Goal: Entertainment & Leisure: Consume media (video, audio)

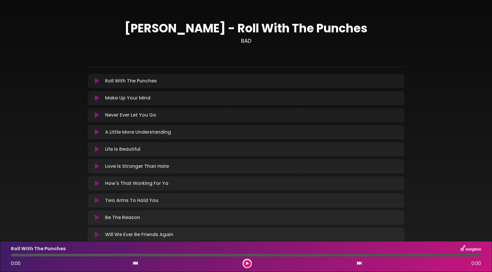
click at [96, 83] on icon at bounding box center [97, 81] width 4 height 6
click at [146, 255] on div at bounding box center [246, 255] width 470 height 3
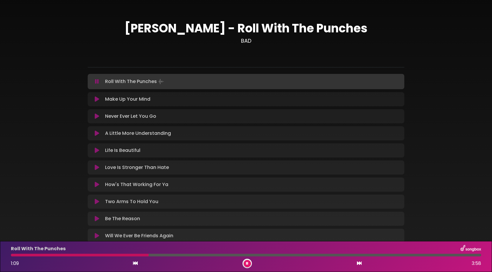
click at [251, 254] on div at bounding box center [246, 255] width 470 height 3
click at [98, 97] on icon at bounding box center [97, 99] width 4 height 6
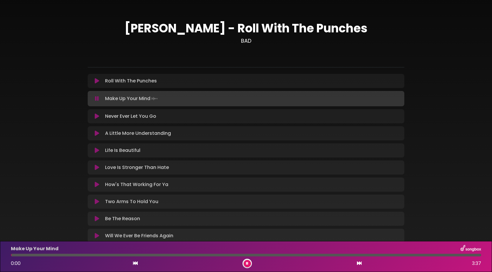
click at [156, 255] on div at bounding box center [246, 255] width 470 height 3
click at [283, 255] on div at bounding box center [246, 255] width 470 height 3
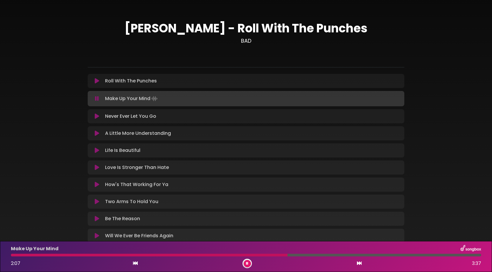
click at [97, 115] on icon at bounding box center [97, 116] width 4 height 6
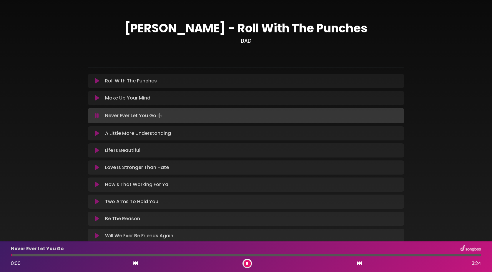
click at [194, 255] on div at bounding box center [246, 255] width 470 height 3
click at [247, 258] on div "Never Ever Let You Go 1:22 3:24" at bounding box center [245, 256] width 477 height 23
click at [250, 255] on div at bounding box center [246, 255] width 470 height 3
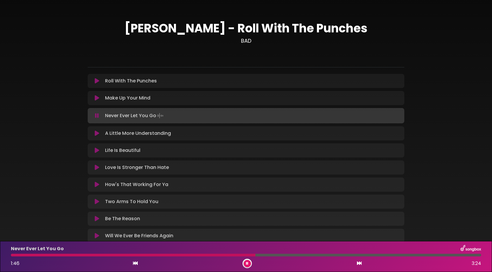
click at [290, 255] on div at bounding box center [246, 255] width 470 height 3
click at [324, 255] on div at bounding box center [246, 255] width 470 height 3
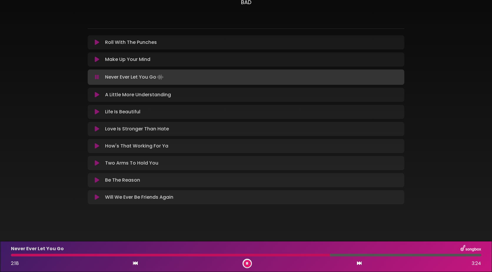
scroll to position [39, 0]
click at [246, 263] on icon at bounding box center [247, 264] width 3 height 4
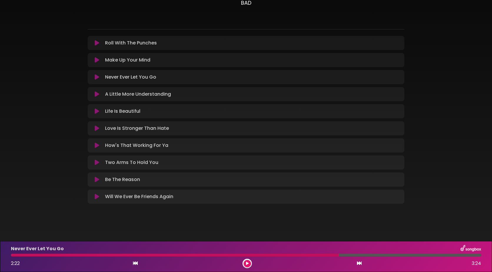
click at [248, 263] on icon at bounding box center [247, 264] width 3 height 4
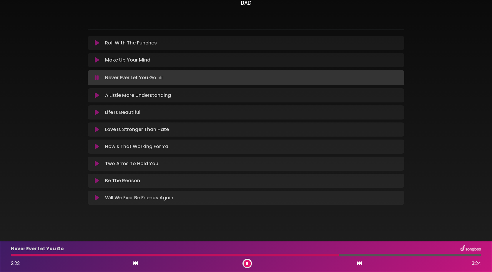
scroll to position [39, 0]
click at [411, 255] on div at bounding box center [246, 255] width 470 height 3
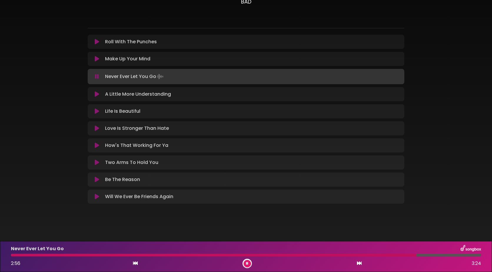
click at [97, 92] on icon at bounding box center [97, 94] width 4 height 6
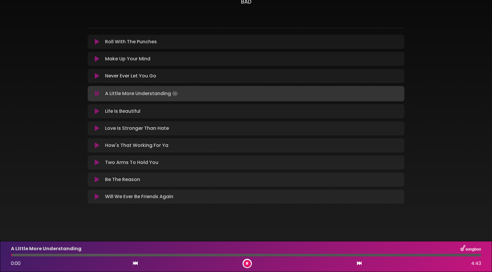
click at [178, 254] on div at bounding box center [246, 255] width 470 height 3
click at [222, 254] on div at bounding box center [246, 255] width 470 height 3
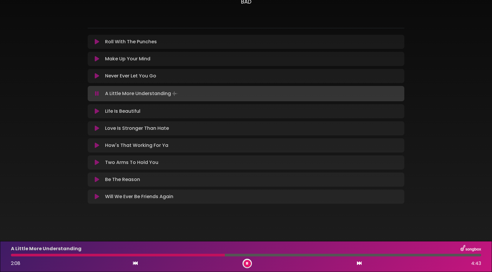
click at [14, 255] on div at bounding box center [118, 255] width 214 height 3
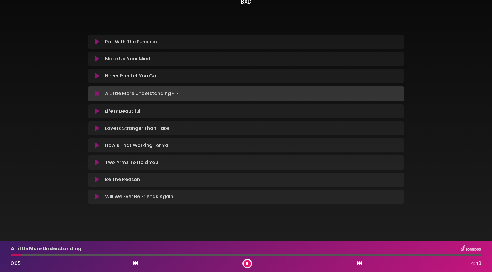
click at [98, 109] on icon at bounding box center [97, 111] width 4 height 6
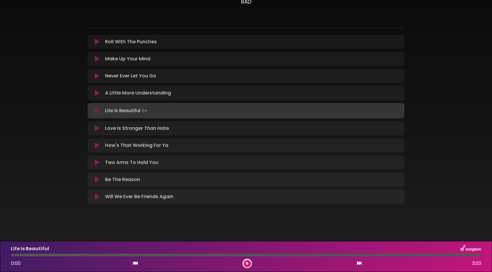
click at [35, 253] on div "Life Is Beautiful 0:00 3:03" at bounding box center [245, 256] width 477 height 23
click at [46, 255] on div at bounding box center [246, 255] width 470 height 3
click at [155, 254] on div at bounding box center [246, 255] width 470 height 3
click at [222, 254] on div at bounding box center [246, 255] width 470 height 3
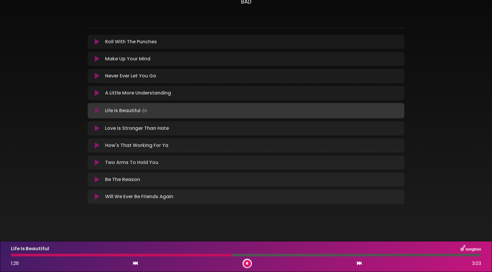
click at [286, 254] on div at bounding box center [246, 255] width 470 height 3
click at [309, 254] on div at bounding box center [246, 255] width 470 height 3
click at [96, 128] on icon at bounding box center [97, 128] width 4 height 6
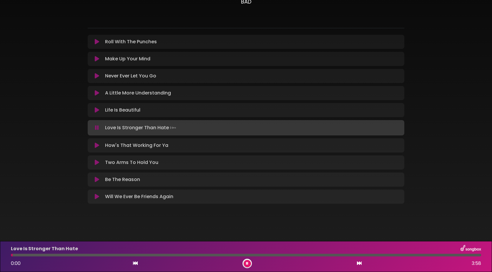
click at [213, 255] on div at bounding box center [246, 255] width 470 height 3
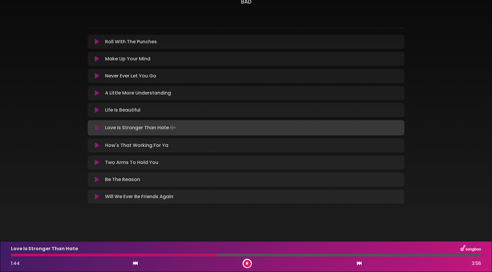
click at [269, 255] on div at bounding box center [246, 255] width 470 height 3
click at [95, 145] on icon at bounding box center [97, 145] width 4 height 6
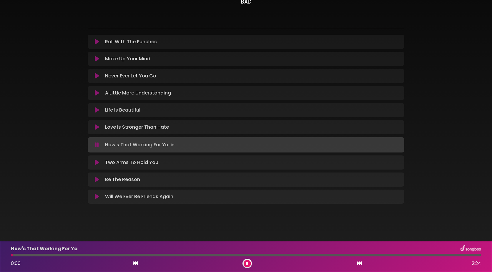
click at [164, 255] on div at bounding box center [246, 255] width 470 height 3
click at [222, 255] on div at bounding box center [246, 255] width 470 height 3
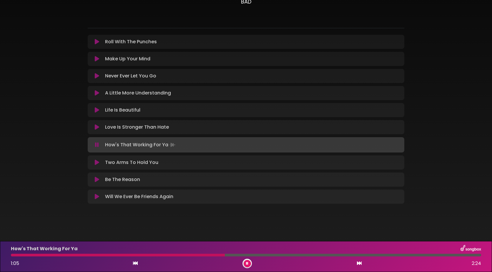
click at [285, 253] on div "How's That Working For Ya 1:05 2:24" at bounding box center [245, 256] width 477 height 23
click at [292, 254] on div at bounding box center [246, 255] width 470 height 3
click at [341, 254] on div at bounding box center [246, 255] width 470 height 3
click at [386, 254] on div at bounding box center [246, 255] width 470 height 3
click at [97, 162] on icon at bounding box center [97, 163] width 4 height 6
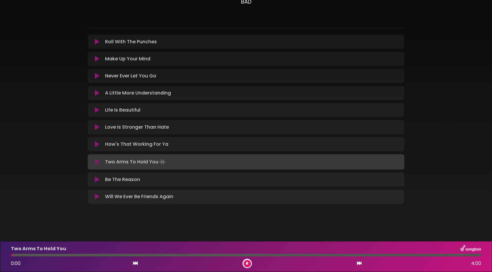
click at [147, 256] on div at bounding box center [246, 255] width 470 height 3
click at [212, 253] on div "Two Arms To Hold You 1:10 4:00" at bounding box center [245, 256] width 477 height 23
click at [214, 254] on div at bounding box center [246, 255] width 470 height 3
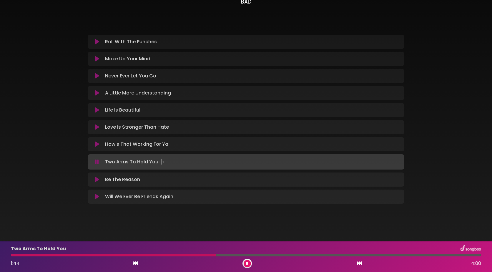
click at [280, 256] on div at bounding box center [246, 255] width 470 height 3
click at [379, 253] on div "Two Arms To Hold You 2:18 4:00" at bounding box center [245, 256] width 477 height 23
click at [383, 255] on div at bounding box center [246, 255] width 470 height 3
click at [396, 256] on div at bounding box center [246, 255] width 470 height 3
click at [208, 255] on div at bounding box center [207, 255] width 393 height 3
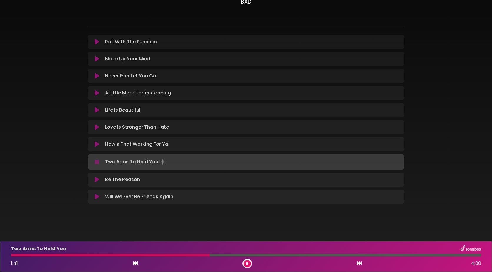
click at [426, 254] on div at bounding box center [246, 255] width 470 height 3
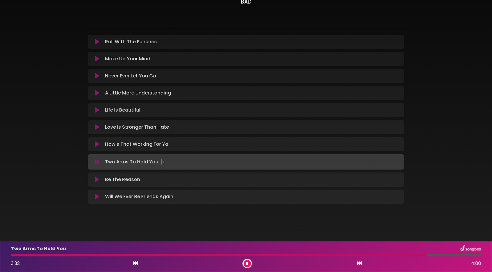
click at [455, 253] on div "Two Arms To Hold You 3:32 4:00" at bounding box center [245, 256] width 477 height 23
click at [455, 255] on div at bounding box center [246, 255] width 470 height 3
click at [96, 178] on icon at bounding box center [97, 180] width 4 height 6
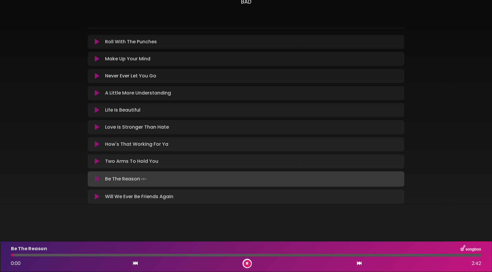
click at [137, 254] on div at bounding box center [246, 255] width 470 height 3
click at [228, 255] on div at bounding box center [246, 255] width 470 height 3
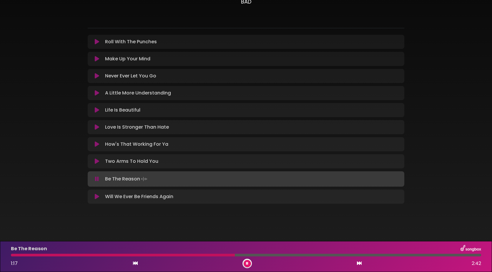
click at [286, 255] on div at bounding box center [246, 255] width 470 height 3
click at [383, 256] on div at bounding box center [246, 255] width 470 height 3
click at [412, 255] on div at bounding box center [246, 255] width 470 height 3
click at [443, 254] on div at bounding box center [246, 255] width 470 height 3
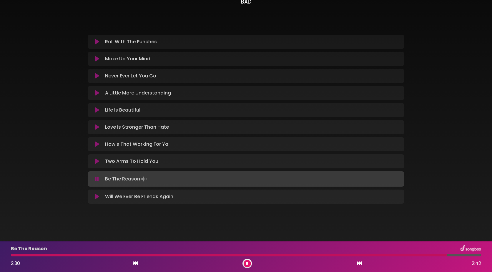
click at [96, 194] on icon at bounding box center [97, 197] width 4 height 6
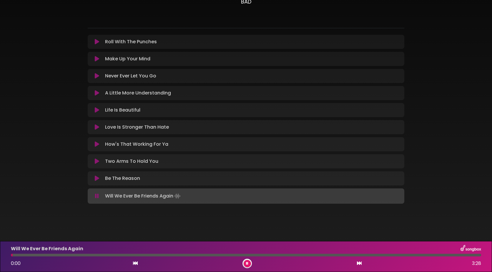
click at [88, 254] on div at bounding box center [246, 255] width 470 height 3
click at [156, 256] on div at bounding box center [246, 255] width 470 height 3
click at [264, 256] on div at bounding box center [246, 255] width 470 height 3
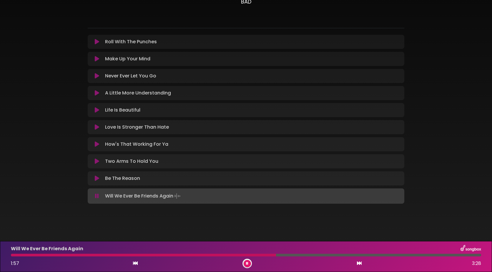
click at [303, 255] on div at bounding box center [246, 255] width 470 height 3
click at [348, 253] on div "Will We Ever Be Friends Again 2:10 3:28" at bounding box center [245, 256] width 477 height 23
click at [356, 256] on div at bounding box center [246, 255] width 470 height 3
click at [426, 253] on div "Will We Ever Be Friends Again 2:33 3:28" at bounding box center [245, 256] width 477 height 23
click at [429, 254] on div at bounding box center [246, 255] width 470 height 3
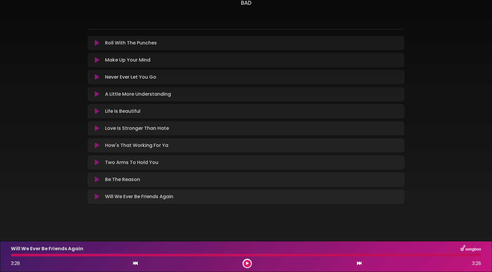
scroll to position [38, 0]
click at [166, 254] on div at bounding box center [246, 255] width 470 height 3
click at [166, 255] on div at bounding box center [246, 255] width 470 height 3
click at [248, 263] on icon at bounding box center [247, 264] width 3 height 4
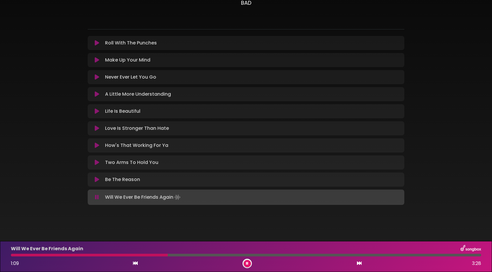
click at [210, 255] on div at bounding box center [246, 255] width 470 height 3
click at [286, 253] on div "Will We Ever Be Friends Again 1:29 3:28" at bounding box center [245, 256] width 477 height 23
click at [288, 257] on div "Will We Ever Be Friends Again 1:29 3:28" at bounding box center [245, 256] width 477 height 23
click at [298, 255] on div at bounding box center [246, 255] width 470 height 3
click at [95, 180] on icon at bounding box center [97, 180] width 4 height 6
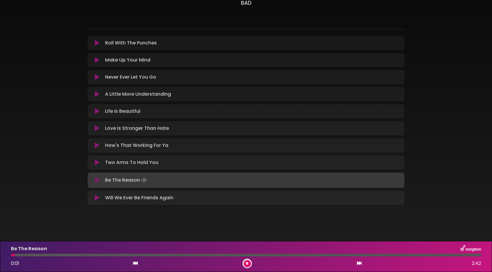
click at [127, 255] on div at bounding box center [246, 255] width 470 height 3
click at [228, 256] on div at bounding box center [246, 255] width 470 height 3
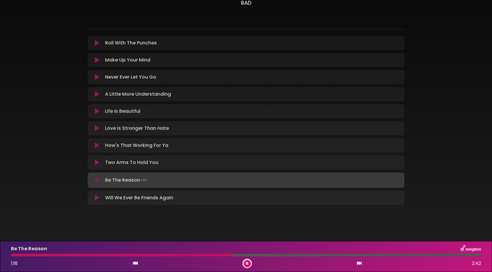
click at [97, 159] on div "Two Arms To Hold You Loading Track... Your Feedback" at bounding box center [246, 162] width 317 height 14
click at [97, 163] on icon at bounding box center [97, 163] width 4 height 6
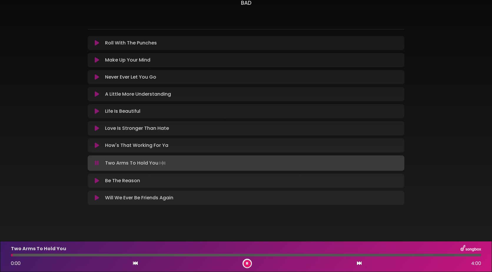
click at [182, 254] on div at bounding box center [246, 255] width 470 height 3
click at [264, 257] on div "Two Arms To Hold You 1:28 4:00" at bounding box center [245, 256] width 477 height 23
click at [267, 255] on div at bounding box center [246, 255] width 470 height 3
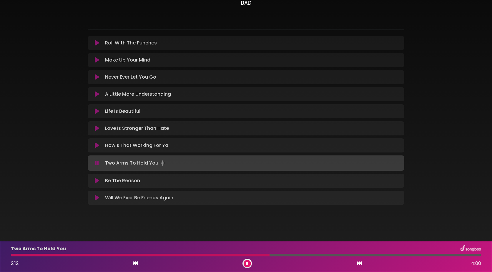
click at [96, 145] on icon at bounding box center [97, 145] width 4 height 6
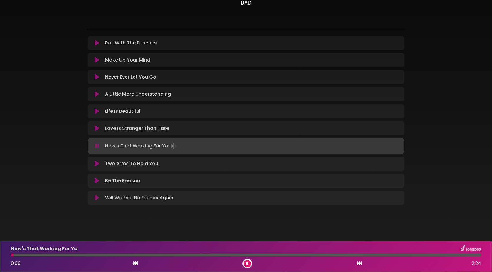
click at [194, 255] on div at bounding box center [246, 255] width 470 height 3
click at [264, 255] on div at bounding box center [246, 255] width 470 height 3
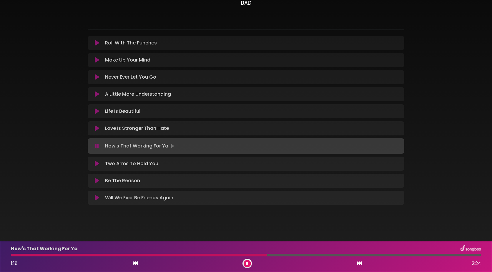
click at [94, 127] on button at bounding box center [96, 128] width 11 height 6
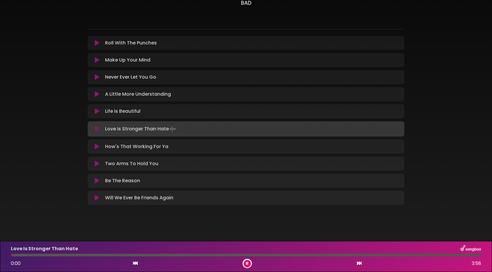
click at [126, 256] on div at bounding box center [246, 255] width 470 height 3
click at [244, 255] on div at bounding box center [246, 255] width 470 height 3
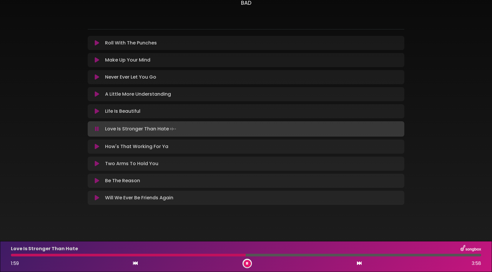
click at [311, 256] on div at bounding box center [246, 255] width 470 height 3
click at [399, 255] on div at bounding box center [246, 255] width 470 height 3
click at [126, 254] on div at bounding box center [210, 255] width 399 height 3
click at [95, 110] on icon at bounding box center [97, 111] width 4 height 6
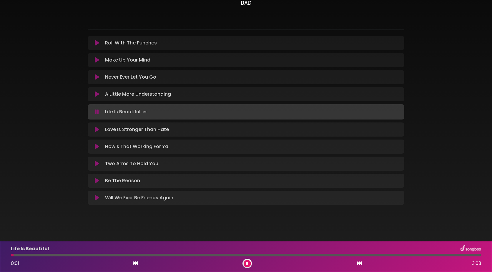
click at [160, 255] on div at bounding box center [246, 255] width 470 height 3
click at [338, 254] on div at bounding box center [246, 255] width 470 height 3
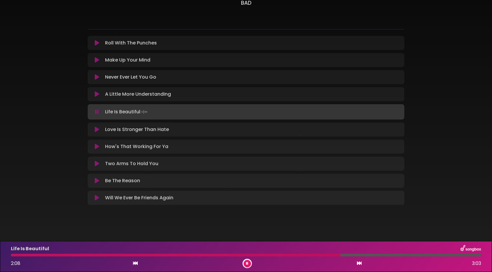
click at [366, 254] on div at bounding box center [246, 255] width 470 height 3
click at [93, 94] on button at bounding box center [96, 94] width 11 height 6
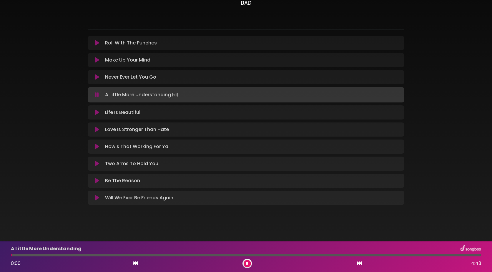
click at [149, 253] on div "A Little More Understanding 0:00 4:43" at bounding box center [245, 256] width 477 height 23
click at [159, 256] on div at bounding box center [246, 255] width 470 height 3
click at [303, 255] on div at bounding box center [246, 255] width 470 height 3
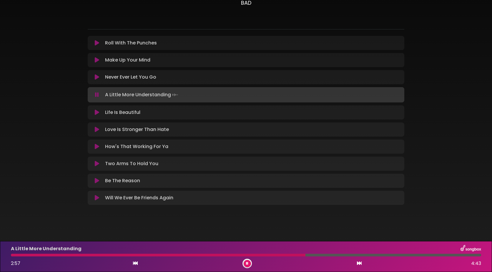
click at [95, 77] on icon at bounding box center [97, 77] width 4 height 6
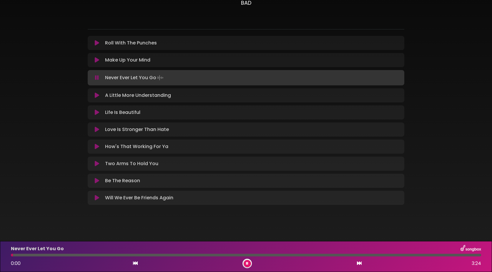
click at [185, 256] on div at bounding box center [246, 255] width 470 height 3
click at [282, 255] on div at bounding box center [246, 255] width 470 height 3
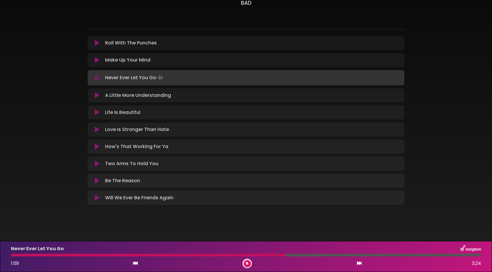
click at [93, 59] on button at bounding box center [96, 60] width 11 height 6
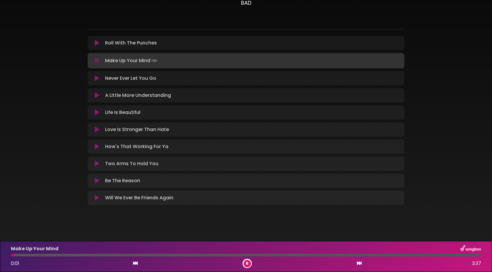
click at [263, 254] on div at bounding box center [246, 255] width 470 height 3
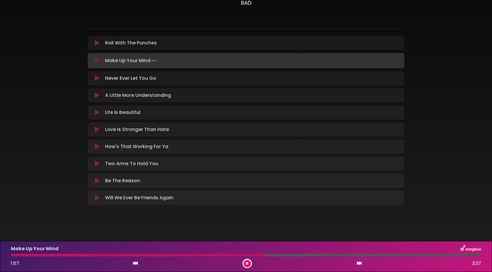
click at [99, 42] on button at bounding box center [96, 43] width 11 height 6
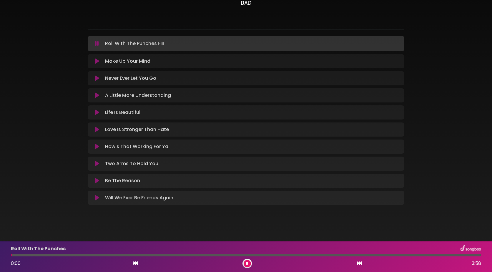
click at [277, 257] on div "Roll With The Punches 0:00 3:58" at bounding box center [245, 256] width 477 height 23
click at [283, 255] on div at bounding box center [246, 255] width 470 height 3
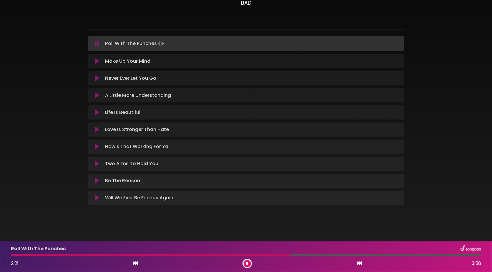
click at [250, 260] on div at bounding box center [247, 263] width 9 height 9
click at [249, 260] on button at bounding box center [247, 263] width 7 height 7
